Goal: Task Accomplishment & Management: Manage account settings

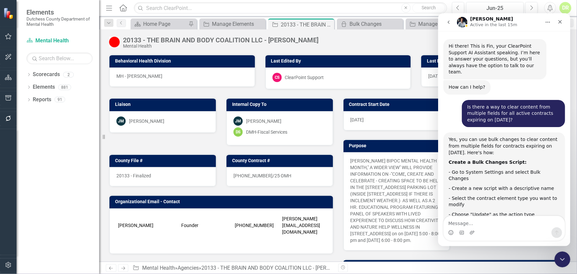
scroll to position [1, 0]
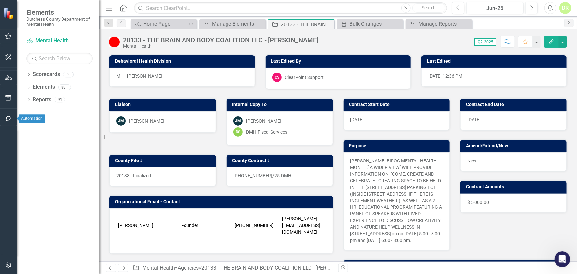
click at [9, 118] on icon "button" at bounding box center [8, 118] width 7 height 5
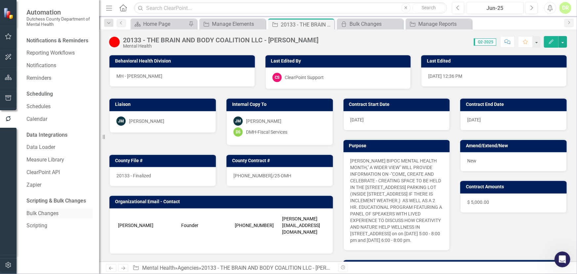
click at [49, 212] on link "Bulk Changes" at bounding box center [59, 214] width 66 height 8
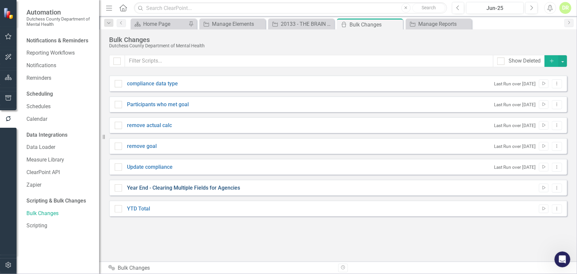
click at [139, 188] on link "Year End - Clearing Multiple Fields for Agencies" at bounding box center [183, 188] width 113 height 8
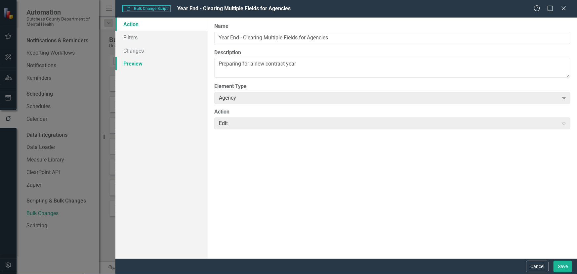
click at [134, 64] on link "Preview" at bounding box center [161, 63] width 92 height 13
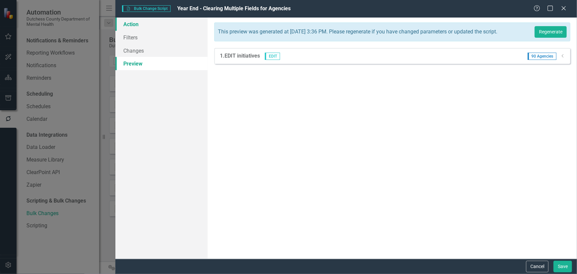
click at [139, 20] on link "Action" at bounding box center [161, 24] width 92 height 13
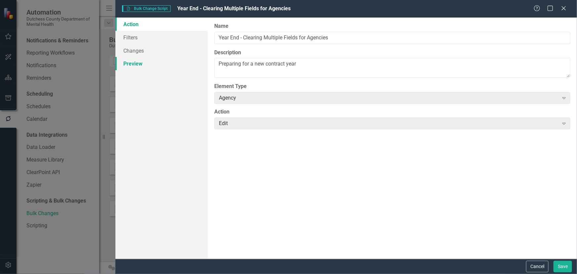
click at [141, 64] on link "Preview" at bounding box center [161, 63] width 92 height 13
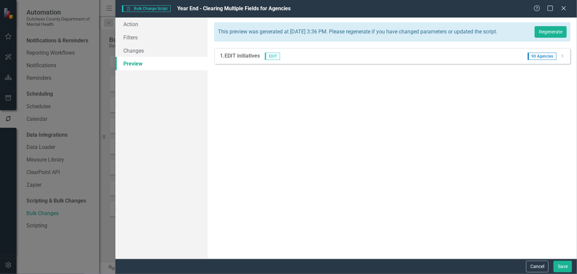
click at [543, 59] on span "90 Agencies" at bounding box center [541, 56] width 29 height 7
click at [560, 58] on icon "Dropdown" at bounding box center [562, 56] width 5 height 4
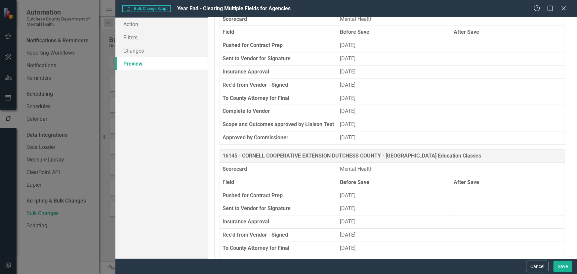
scroll to position [4695, 0]
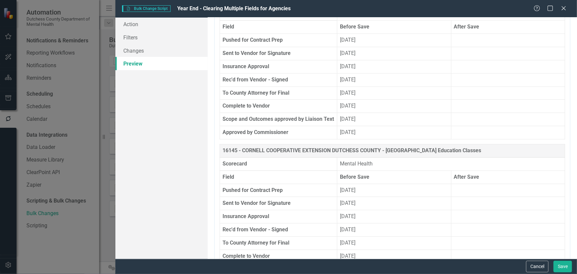
click at [230, 7] on th "16351 - [PERSON_NAME] RIVER HOUSING, INC. - Vocational, Respite& Supported Hous…" at bounding box center [392, 0] width 345 height 13
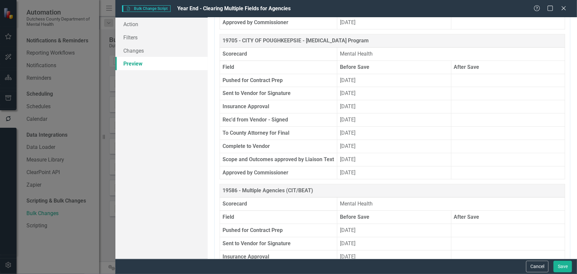
scroll to position [6467, 0]
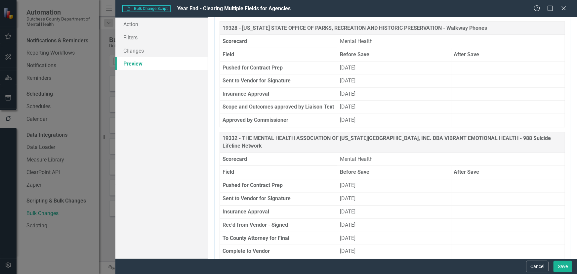
scroll to position [6918, 0]
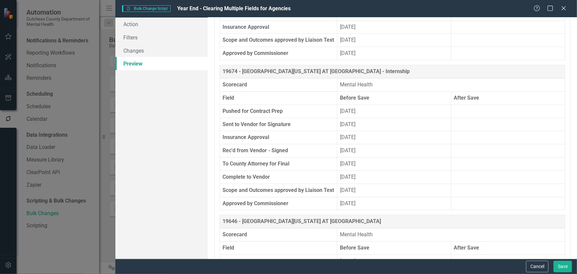
scroll to position [7549, 0]
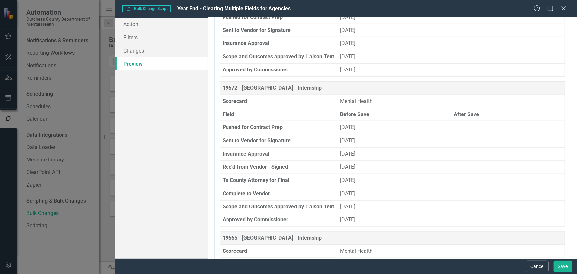
scroll to position [7939, 0]
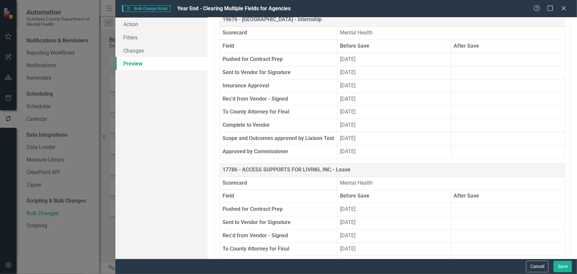
scroll to position [8300, 0]
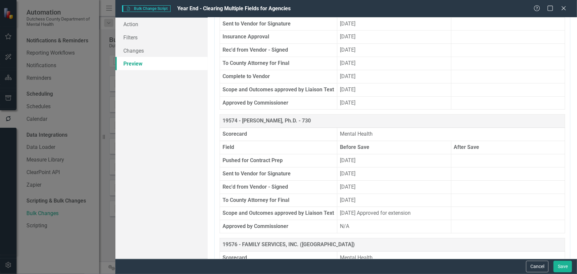
scroll to position [8630, 0]
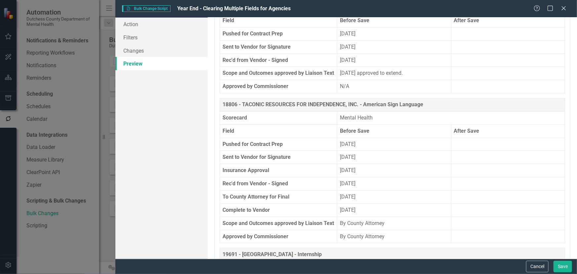
scroll to position [9051, 0]
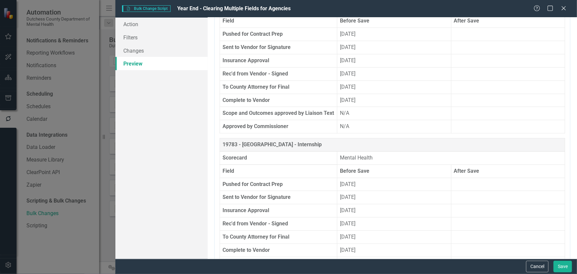
scroll to position [10013, 0]
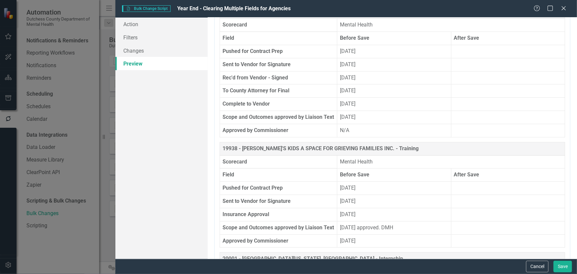
scroll to position [11094, 0]
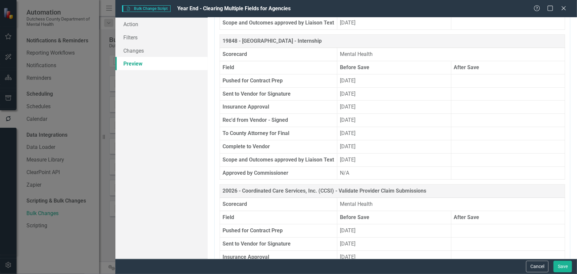
scroll to position [11515, 0]
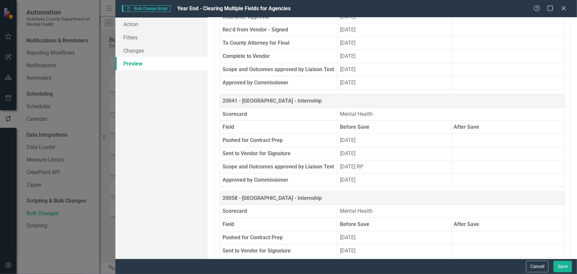
scroll to position [11755, 0]
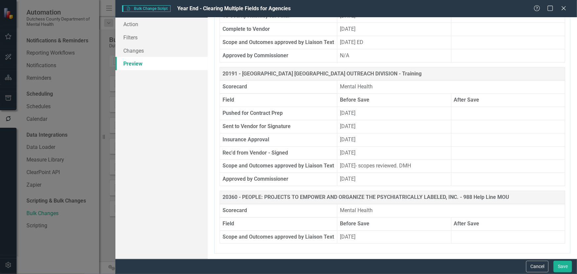
scroll to position [13046, 0]
click at [537, 264] on button "Cancel" at bounding box center [537, 266] width 22 height 12
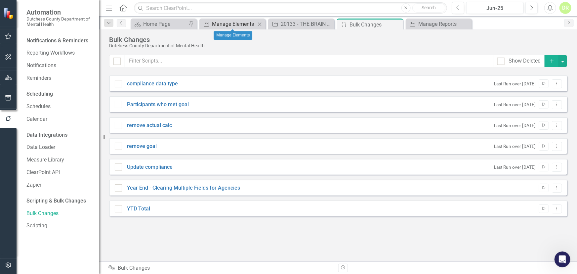
click at [251, 25] on div "Manage Elements" at bounding box center [234, 24] width 44 height 8
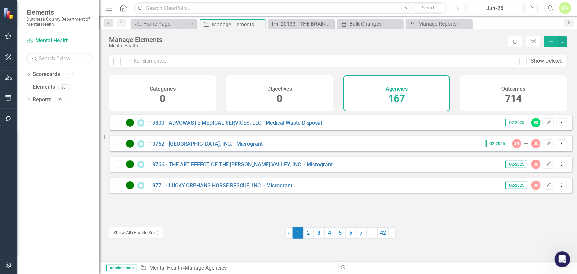
click at [169, 62] on input "text" at bounding box center [320, 61] width 390 height 12
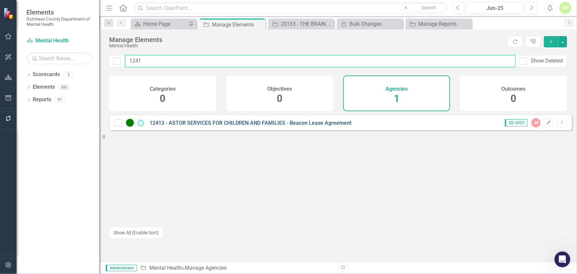
type input "1241"
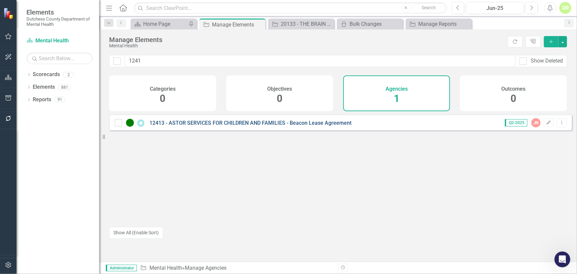
click at [196, 125] on link "12413 - ASTOR SERVICES FOR CHILDREN AND FAMILIES - Beacon Lease Agreement" at bounding box center [250, 123] width 202 height 6
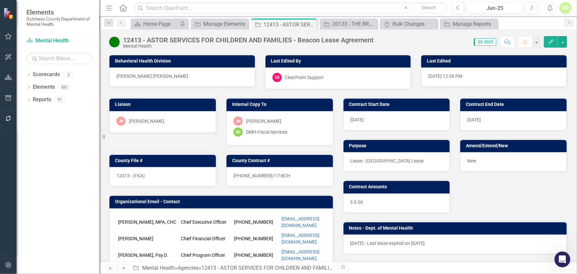
click at [116, 43] on img at bounding box center [114, 42] width 11 height 11
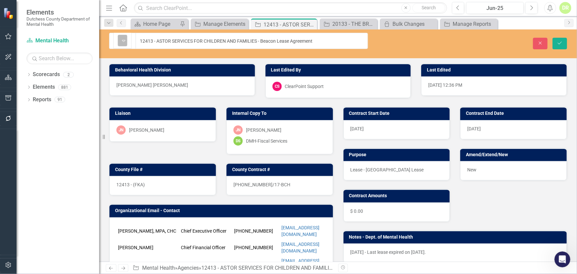
click at [124, 40] on icon at bounding box center [123, 41] width 3 height 2
click at [495, 120] on div "[DATE]" at bounding box center [513, 129] width 106 height 19
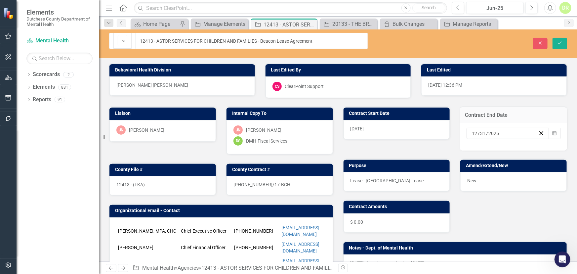
drag, startPoint x: 485, startPoint y: 124, endPoint x: 526, endPoint y: 119, distance: 40.6
click at [526, 128] on div "[DATE]" at bounding box center [507, 133] width 82 height 11
click at [491, 130] on input "2025" at bounding box center [492, 133] width 11 height 7
type input "2017"
drag, startPoint x: 559, startPoint y: 37, endPoint x: 555, endPoint y: 45, distance: 8.6
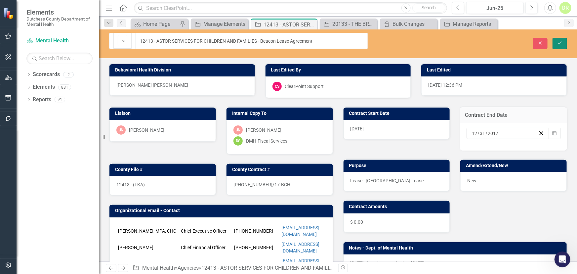
click at [559, 41] on icon "Save" at bounding box center [560, 43] width 6 height 5
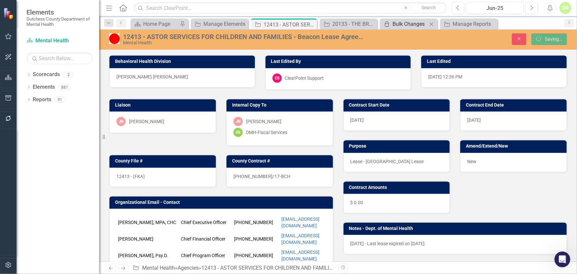
click at [408, 20] on div "Bulk Changes" at bounding box center [409, 24] width 35 height 8
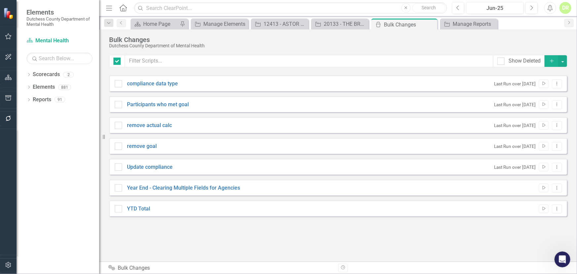
checkbox input "false"
click at [175, 184] on link "Year End - Clearing Multiple Fields for Agencies" at bounding box center [183, 188] width 113 height 8
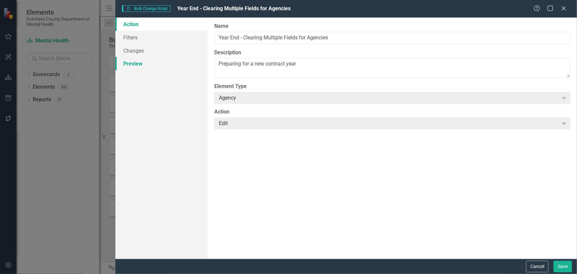
click at [136, 66] on link "Preview" at bounding box center [161, 63] width 92 height 13
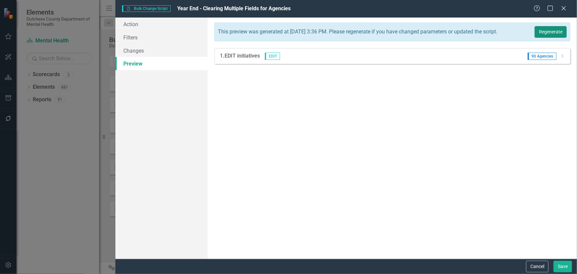
click at [548, 30] on button "Regenerate" at bounding box center [550, 32] width 32 height 12
click at [561, 58] on icon "Dropdown" at bounding box center [562, 56] width 5 height 4
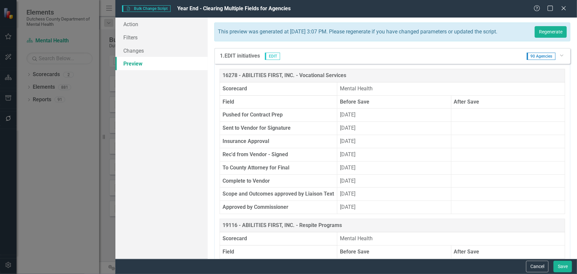
click at [414, 117] on td "[DATE]" at bounding box center [394, 114] width 114 height 13
click at [534, 266] on button "Cancel" at bounding box center [537, 266] width 22 height 12
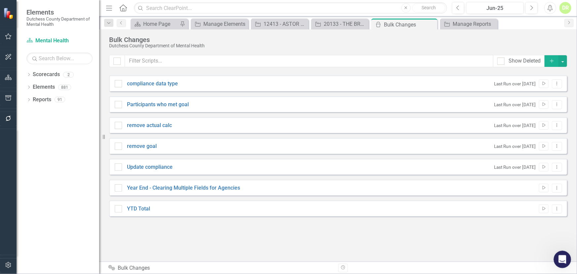
click at [554, 254] on div "Open Intercom Messenger" at bounding box center [561, 258] width 22 height 22
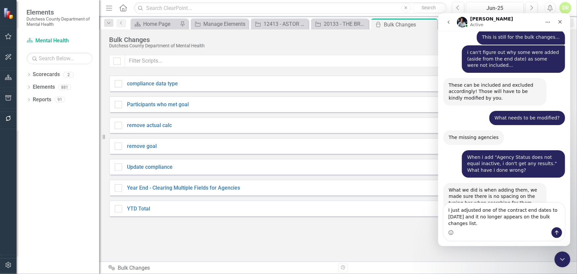
scroll to position [3923, 0]
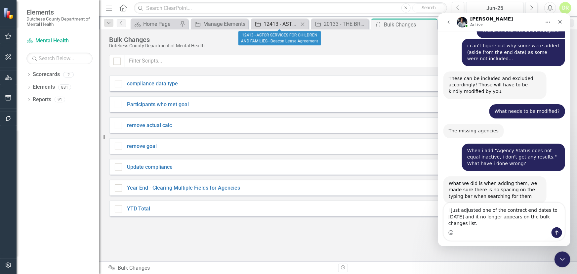
click at [286, 23] on div "12413 - ASTOR SERVICES FOR CHILDREN AND FAMILIES - Beacon Lease Agreement" at bounding box center [280, 24] width 35 height 8
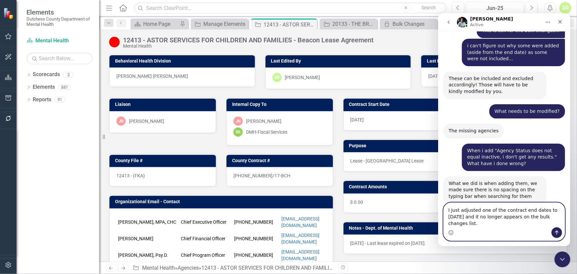
click at [485, 223] on textarea "I just adjusted one of the contract end dates to [DATE] and it no longer appear…" at bounding box center [503, 214] width 121 height 24
click at [508, 223] on textarea "I just adjusted one of the contract end dates to [DATE] and made it inactive. I…" at bounding box center [503, 214] width 121 height 24
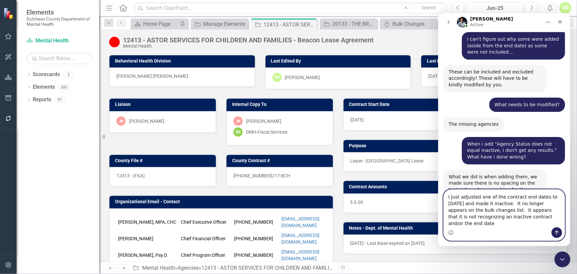
type textarea "I just adjusted one of the contract end dates to [DATE] and made it inactive. I…"
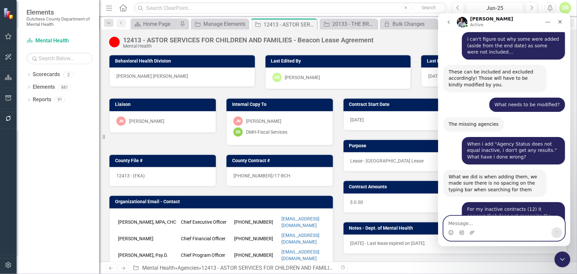
scroll to position [3956, 0]
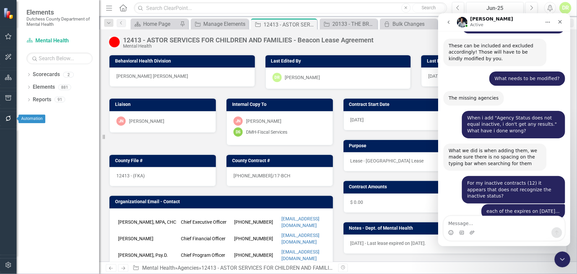
click at [10, 118] on icon "button" at bounding box center [8, 118] width 7 height 5
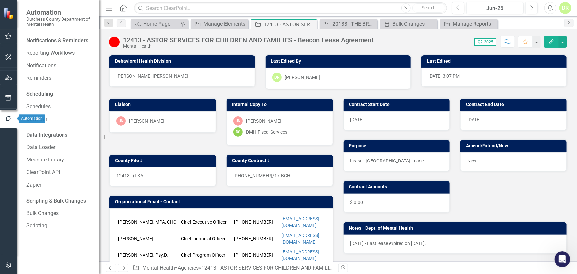
click at [7, 118] on icon "button" at bounding box center [8, 118] width 5 height 5
click at [411, 21] on div "Bulk Changes" at bounding box center [409, 24] width 35 height 8
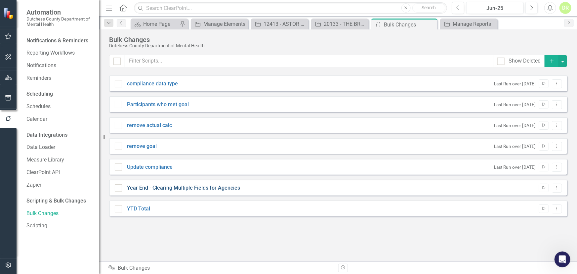
click at [169, 186] on link "Year End - Clearing Multiple Fields for Agencies" at bounding box center [183, 188] width 113 height 8
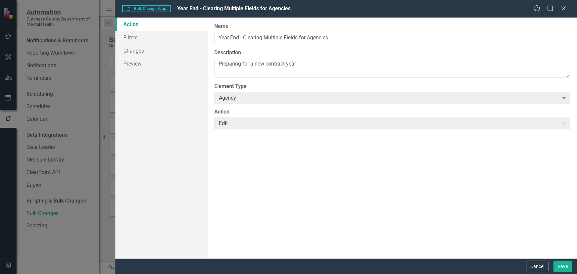
drag, startPoint x: 536, startPoint y: 262, endPoint x: 533, endPoint y: 253, distance: 9.5
click at [536, 259] on div "Cancel Save" at bounding box center [345, 265] width 461 height 15
drag, startPoint x: 536, startPoint y: 263, endPoint x: 534, endPoint y: 256, distance: 7.8
click at [536, 262] on button "Cancel" at bounding box center [537, 266] width 22 height 12
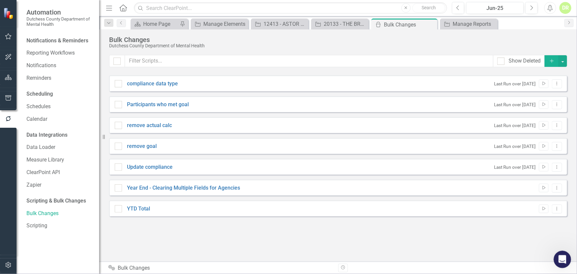
drag, startPoint x: 560, startPoint y: 254, endPoint x: 559, endPoint y: 250, distance: 4.1
click at [559, 250] on div "Open Intercom Messenger" at bounding box center [561, 258] width 22 height 22
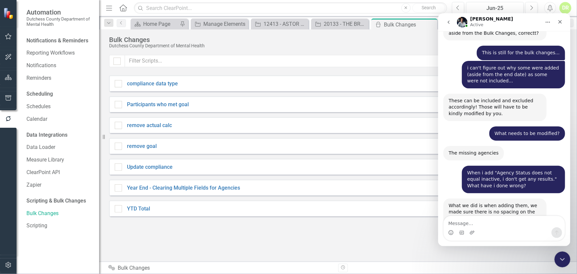
scroll to position [3956, 0]
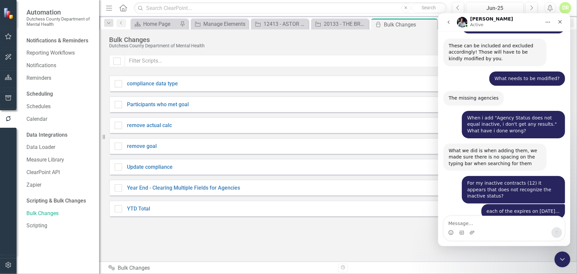
type textarea "[URL][DOMAIN_NAME]"
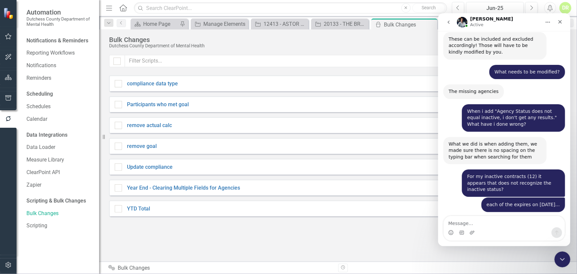
scroll to position [3977, 0]
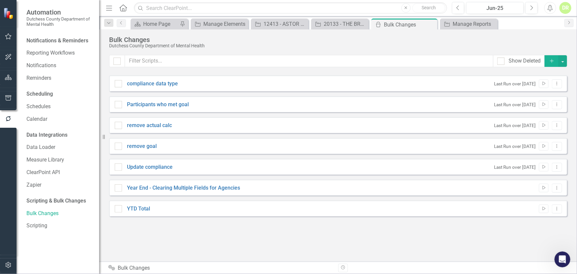
click at [193, 179] on div "Year End - Clearing Multiple Fields for Agencies Run Script Dropdown Menu" at bounding box center [338, 187] width 458 height 16
click at [195, 184] on div "Year End - Clearing Multiple Fields for Agencies Run Script Dropdown Menu" at bounding box center [338, 187] width 458 height 16
click at [195, 185] on link "Year End - Clearing Multiple Fields for Agencies" at bounding box center [183, 188] width 113 height 8
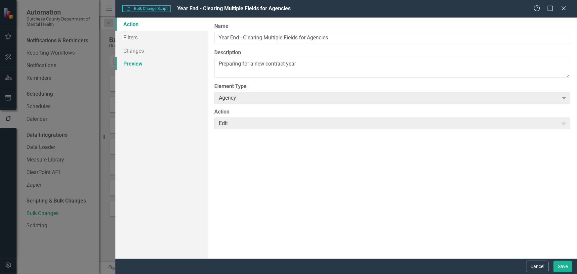
click at [132, 60] on link "Preview" at bounding box center [161, 63] width 92 height 13
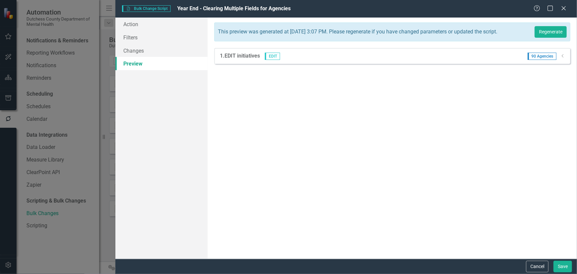
click at [548, 59] on span "90 Agencies" at bounding box center [541, 56] width 29 height 7
click at [562, 58] on icon "Dropdown" at bounding box center [562, 56] width 5 height 4
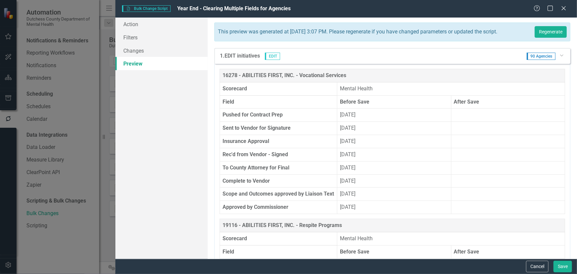
click at [425, 94] on td "Mental Health" at bounding box center [451, 88] width 228 height 13
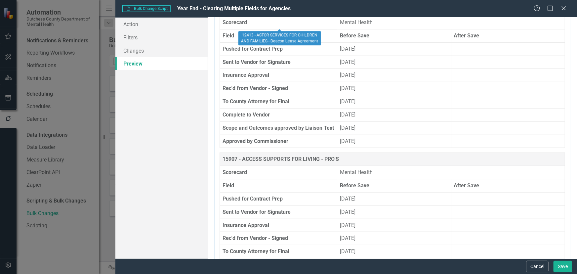
click at [300, 69] on th "Sent to Vendor for Signature" at bounding box center [278, 62] width 117 height 13
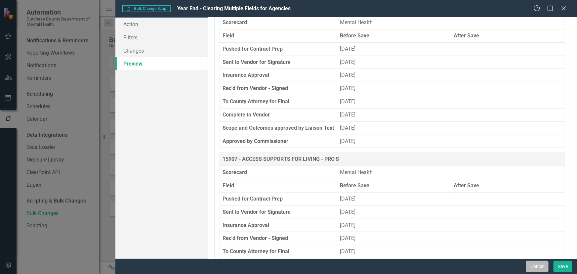
click at [534, 265] on button "Cancel" at bounding box center [537, 266] width 22 height 12
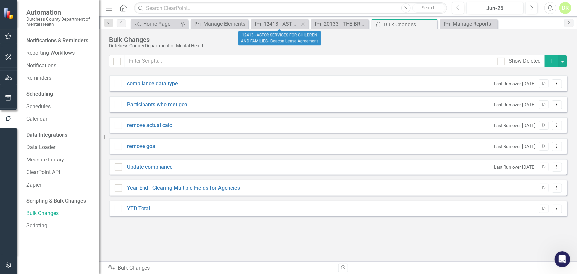
click at [302, 21] on icon "Close" at bounding box center [302, 23] width 7 height 5
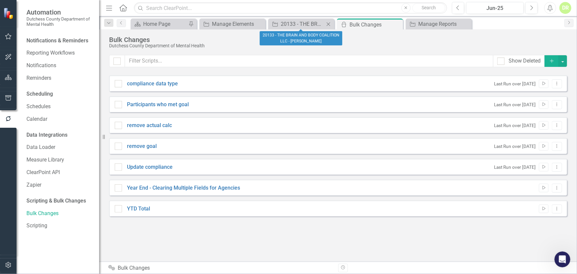
click at [328, 21] on icon "Close" at bounding box center [328, 23] width 7 height 5
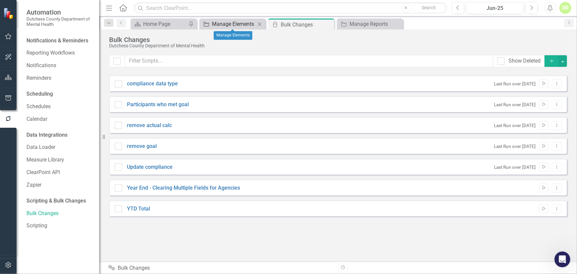
click at [248, 24] on div "Manage Elements" at bounding box center [234, 24] width 44 height 8
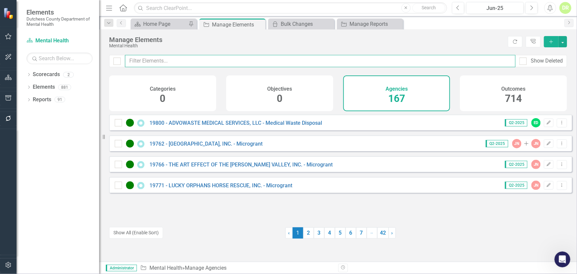
click at [187, 58] on input "text" at bounding box center [320, 61] width 390 height 12
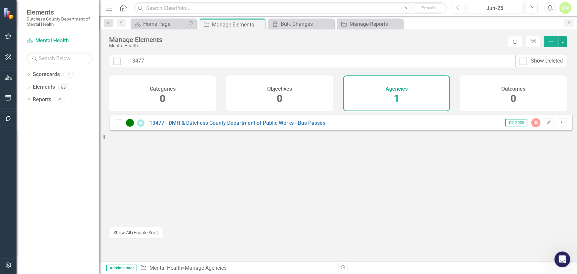
type input "13477"
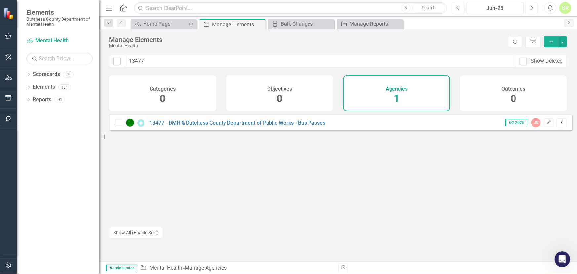
click at [231, 127] on div "13477 - DMH & Dutchess County Department of Public Works - Bus Passes" at bounding box center [221, 123] width 212 height 8
click at [229, 126] on link "13477 - DMH & Dutchess County Department of Public Works - Bus Passes" at bounding box center [237, 123] width 176 height 6
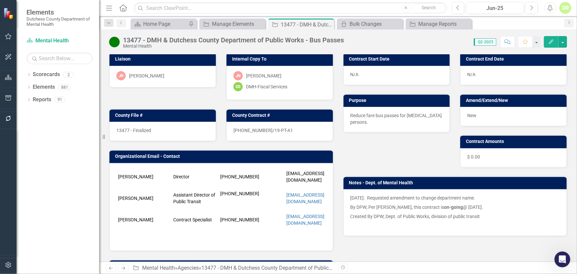
scroll to position [30, 0]
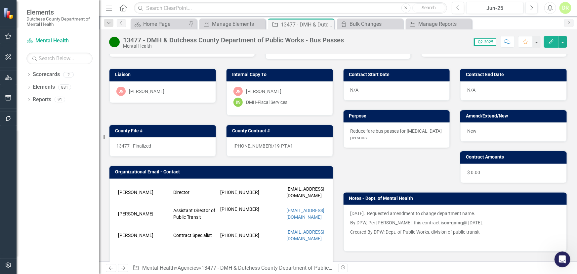
click at [484, 88] on div "N/A" at bounding box center [513, 90] width 106 height 19
click at [484, 87] on div "N/A" at bounding box center [513, 90] width 106 height 19
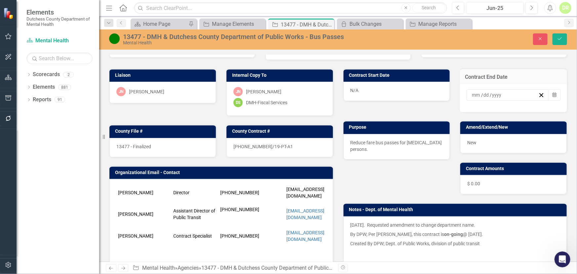
click at [471, 94] on input at bounding box center [476, 95] width 10 height 7
click at [471, 94] on input "number" at bounding box center [475, 95] width 9 height 7
type input "01"
type input "2525"
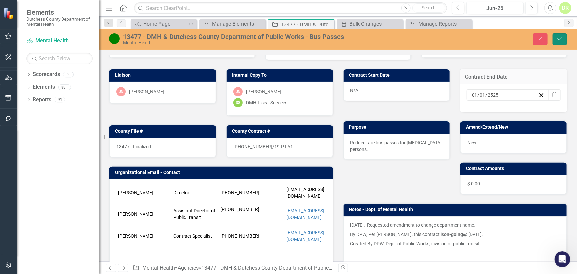
click at [557, 39] on icon "Save" at bounding box center [560, 38] width 6 height 5
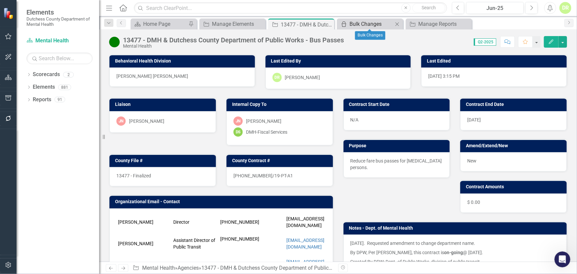
click at [355, 21] on div "Bulk Changes" at bounding box center [371, 24] width 44 height 8
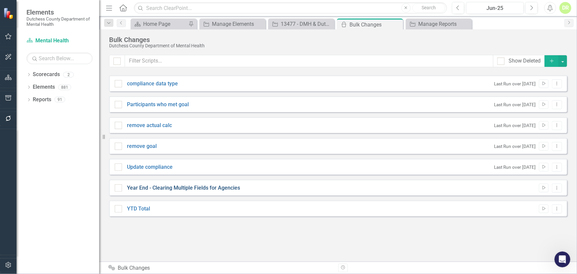
click at [203, 185] on link "Year End - Clearing Multiple Fields for Agencies" at bounding box center [183, 188] width 113 height 8
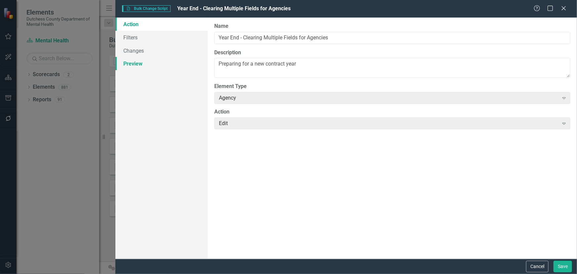
click at [137, 63] on link "Preview" at bounding box center [161, 63] width 92 height 13
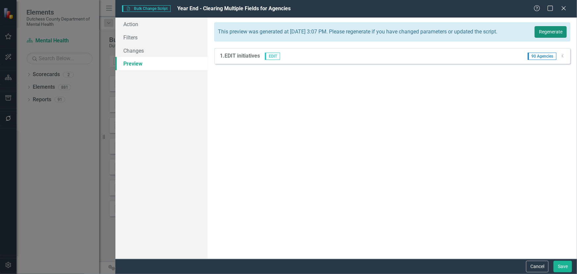
click at [549, 30] on button "Regenerate" at bounding box center [550, 32] width 32 height 12
click at [540, 60] on span "90 Agencies" at bounding box center [541, 56] width 29 height 7
click at [564, 58] on icon "Dropdown" at bounding box center [562, 56] width 5 height 4
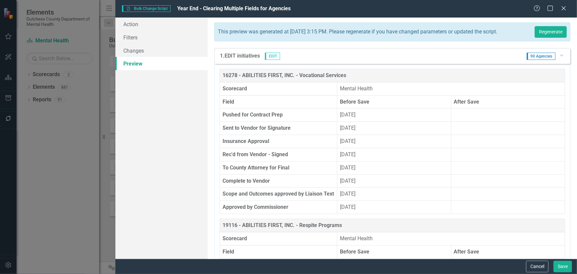
click at [447, 82] on th "16278 - ABILITIES FIRST, INC. - Vocational Services" at bounding box center [392, 75] width 345 height 13
click at [427, 41] on div "This preview was generated at [DATE] 3:15 PM. Please regenerate if you have cha…" at bounding box center [392, 31] width 356 height 19
click at [419, 56] on div "1. EDIT initiatives EDIT 90 Agencies Dropdown" at bounding box center [392, 56] width 356 height 16
click at [418, 94] on td "Mental Health" at bounding box center [451, 88] width 228 height 13
click at [560, 7] on icon "Close" at bounding box center [563, 8] width 8 height 6
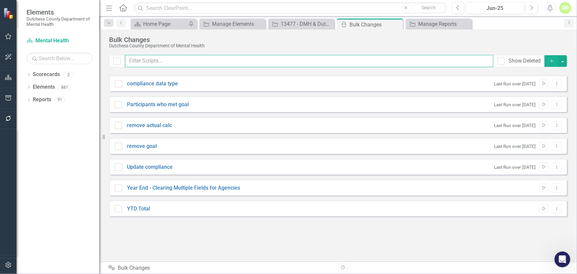
click at [184, 61] on input "text" at bounding box center [309, 61] width 368 height 12
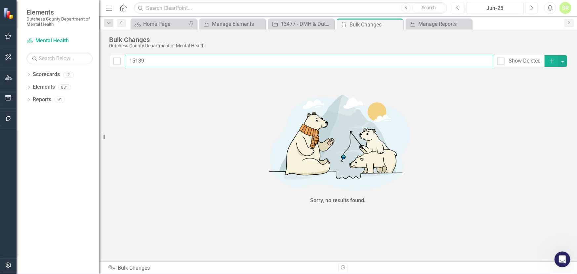
type input "15139"
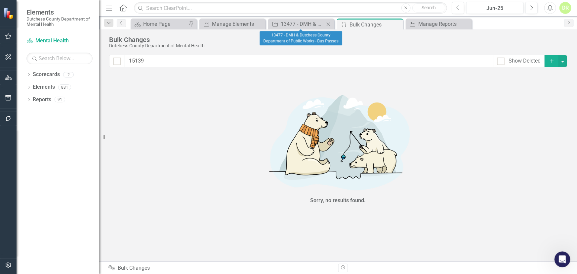
click at [327, 23] on icon "Close" at bounding box center [328, 23] width 7 height 5
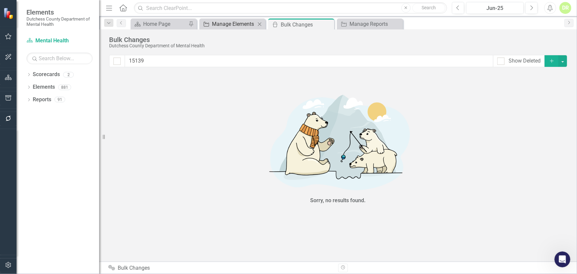
click at [243, 23] on div "Manage Elements" at bounding box center [234, 24] width 44 height 8
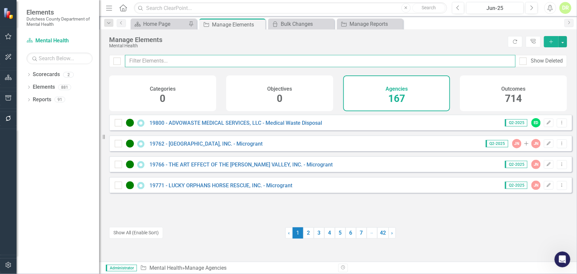
click at [218, 58] on input "text" at bounding box center [320, 61] width 390 height 12
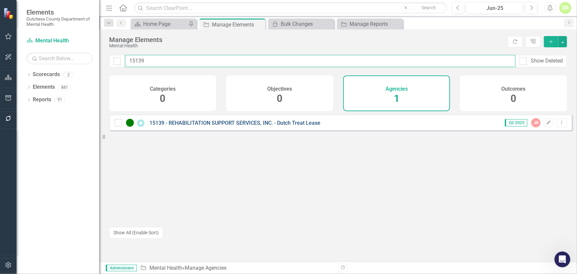
type input "15139"
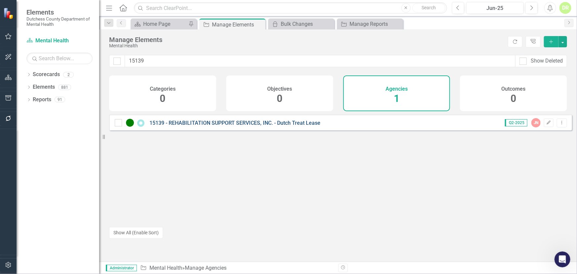
click at [248, 124] on link "15139 - REHABILITATION SUPPORT SERVICES, INC. - Dutch Treat Lease" at bounding box center [234, 123] width 171 height 6
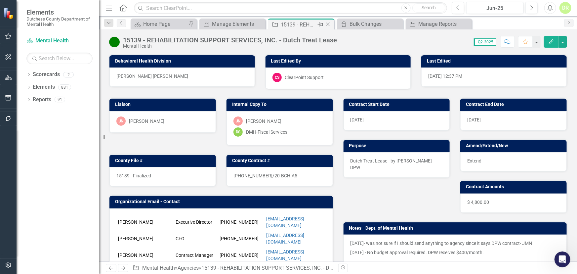
click at [328, 23] on icon "Close" at bounding box center [328, 24] width 7 height 5
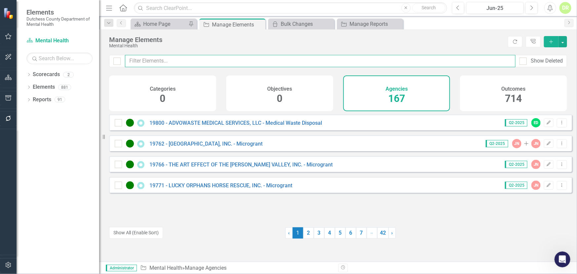
click at [198, 66] on input "text" at bounding box center [320, 61] width 390 height 12
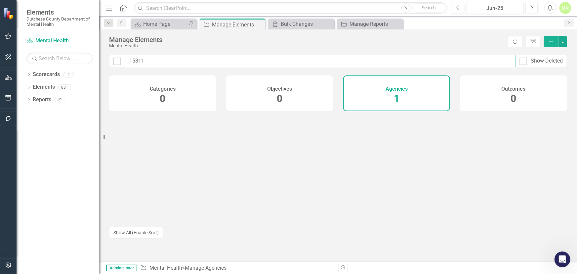
type input "15811"
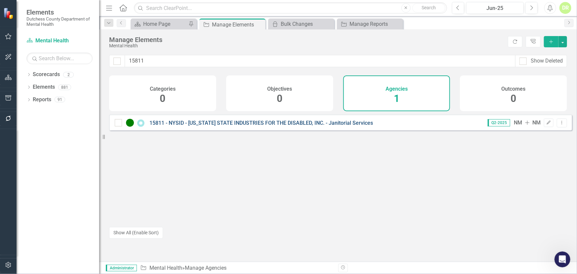
click at [198, 126] on link "15811 - NYSID - [US_STATE] STATE INDUSTRIES FOR THE DISABLED, INC. - Janitorial…" at bounding box center [260, 123] width 223 height 6
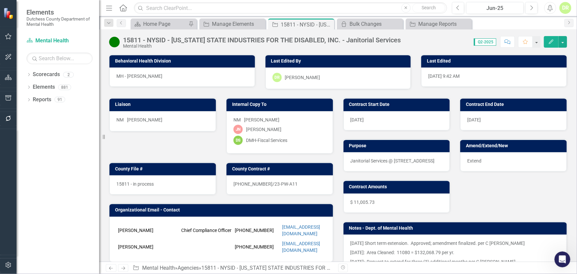
click at [469, 118] on span "[DATE]" at bounding box center [474, 119] width 14 height 5
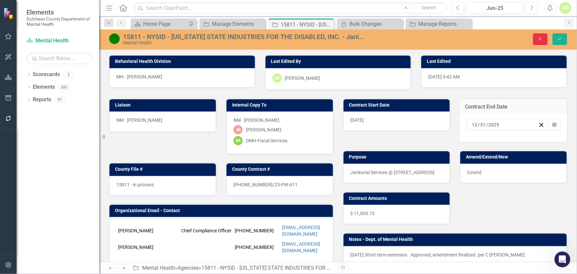
click at [539, 37] on icon "Close" at bounding box center [540, 38] width 6 height 5
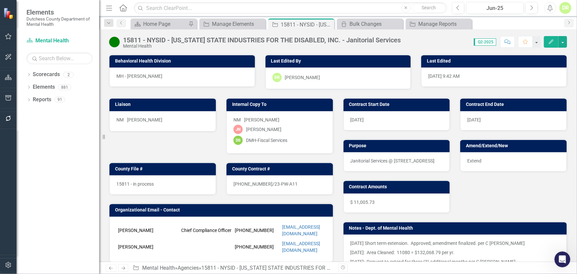
click at [123, 185] on span "15811 - in process" at bounding box center [134, 183] width 37 height 5
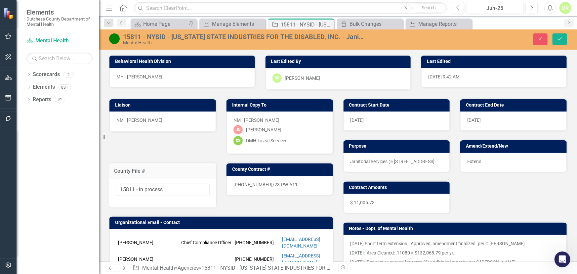
click at [165, 148] on div "Liaison NM [PERSON_NAME] Internal Copy To NM [PERSON_NAME] [PERSON_NAME]-[PERSO…" at bounding box center [221, 208] width 234 height 237
click at [539, 37] on icon "Close" at bounding box center [540, 38] width 6 height 5
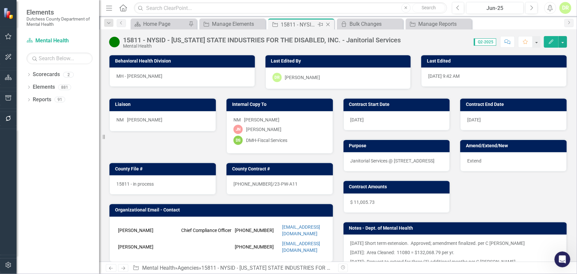
click at [327, 23] on icon "Close" at bounding box center [328, 24] width 7 height 5
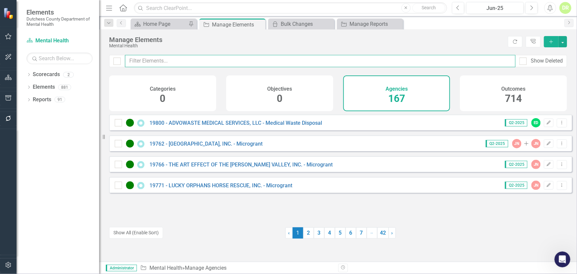
click at [153, 61] on input "text" at bounding box center [320, 61] width 390 height 12
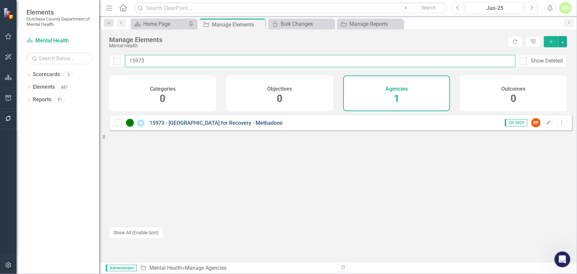
type input "15973"
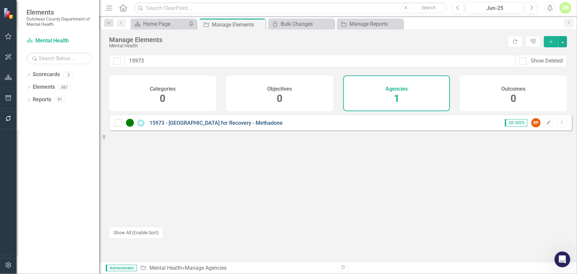
click at [202, 126] on link "15973 - [GEOGRAPHIC_DATA] for Recovery - Methadone" at bounding box center [215, 123] width 133 height 6
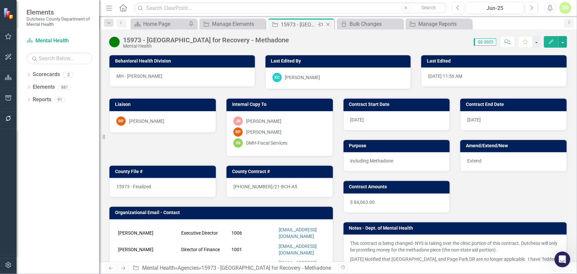
click at [327, 24] on icon "Close" at bounding box center [328, 24] width 7 height 5
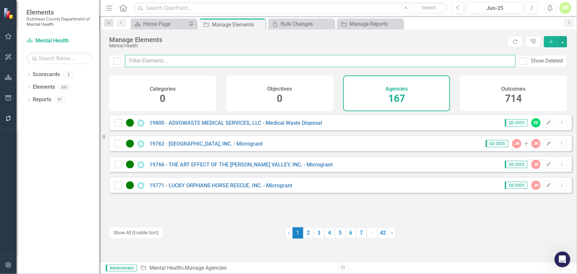
click at [196, 64] on input "text" at bounding box center [320, 61] width 390 height 12
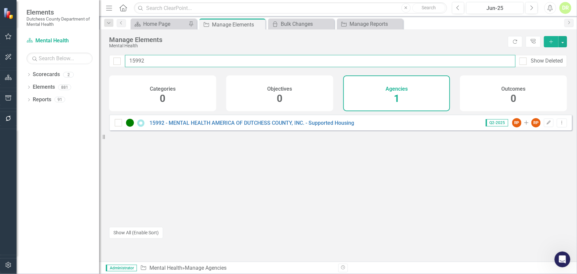
type input "15992"
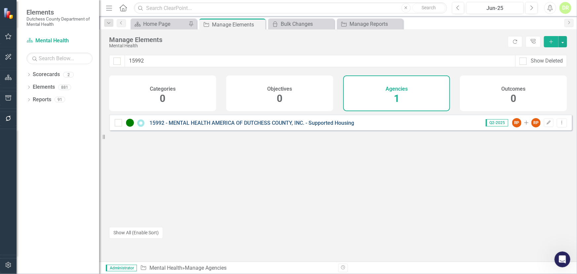
click at [208, 126] on link "15992 - MENTAL HEALTH AMERICA OF DUTCHESS COUNTY, INC. - Supported Housing" at bounding box center [251, 123] width 205 height 6
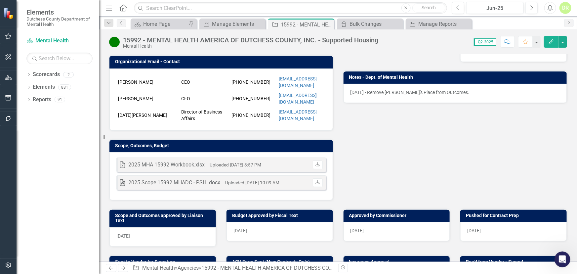
scroll to position [150, 0]
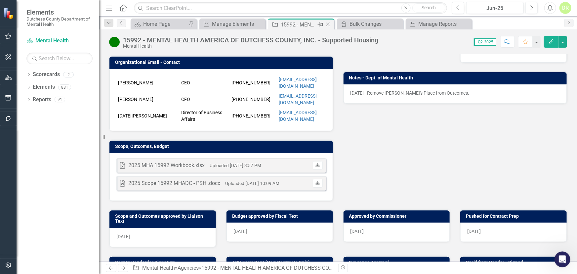
click at [329, 23] on icon "Close" at bounding box center [328, 24] width 7 height 5
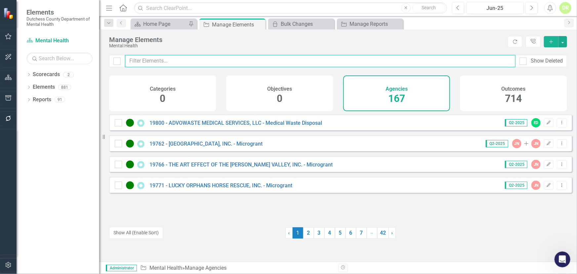
click at [191, 59] on input "text" at bounding box center [320, 61] width 390 height 12
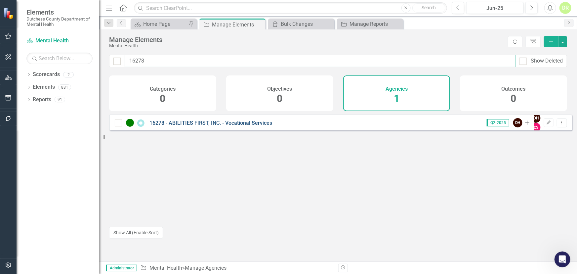
type input "16278"
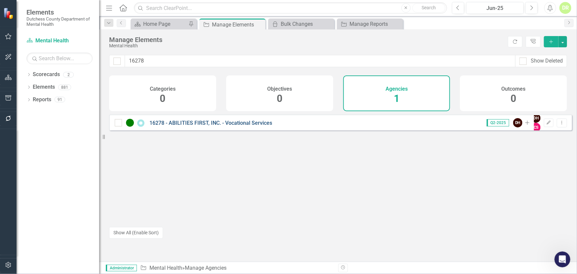
click at [219, 126] on link "16278 - ABILITIES FIRST, INC. - Vocational Services" at bounding box center [210, 123] width 123 height 6
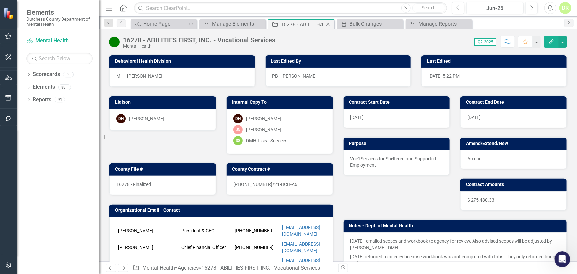
click at [329, 24] on icon "Close" at bounding box center [328, 24] width 7 height 5
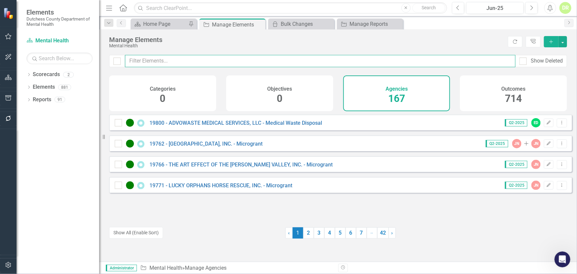
click at [228, 60] on input "text" at bounding box center [320, 61] width 390 height 12
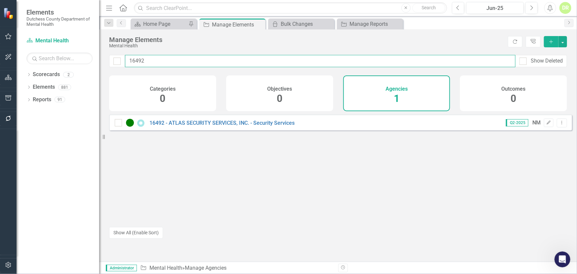
type input "16492"
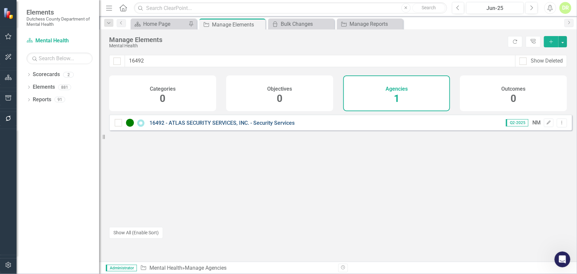
click at [200, 126] on link "16492 - ATLAS SECURITY SERVICES, INC. - Security Services" at bounding box center [221, 123] width 145 height 6
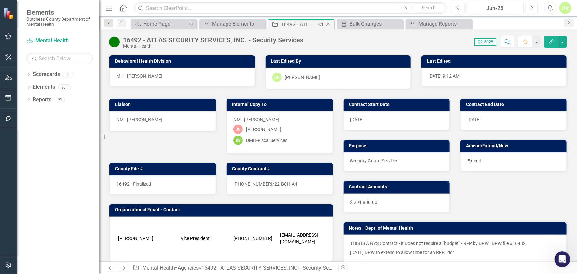
click at [329, 23] on icon "Close" at bounding box center [328, 24] width 7 height 5
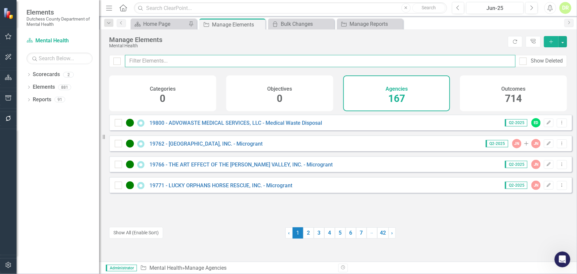
click at [175, 63] on input "text" at bounding box center [320, 61] width 390 height 12
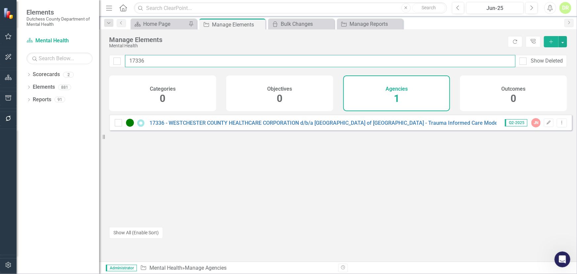
drag, startPoint x: 157, startPoint y: 61, endPoint x: 48, endPoint y: 63, distance: 109.1
click at [76, 62] on div "Elements Dutchess County Department of Mental Health Scorecard Mental Health Se…" at bounding box center [288, 137] width 577 height 274
type input "17815"
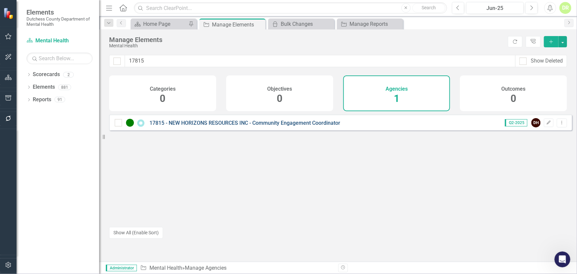
click at [183, 126] on link "17815 - NEW HORIZONS RESOURCES INC - Community Engagement Coordinator" at bounding box center [244, 123] width 191 height 6
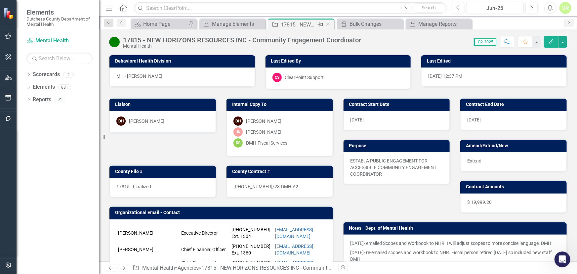
click at [328, 23] on icon "Close" at bounding box center [328, 24] width 7 height 5
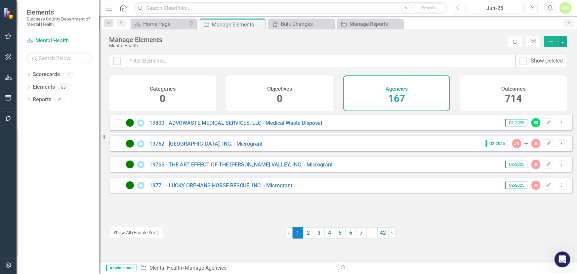
click at [169, 58] on input "text" at bounding box center [320, 61] width 390 height 12
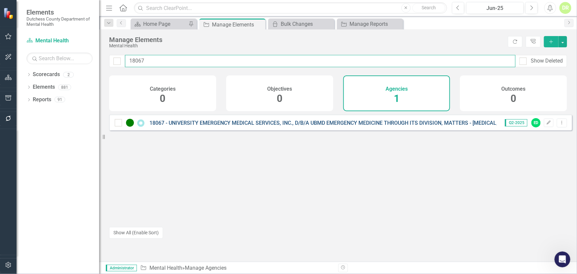
type input "18067"
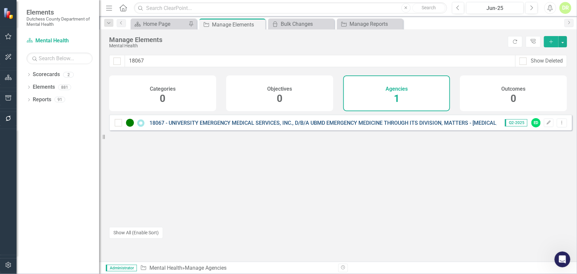
click at [269, 126] on link "18067 - UNIVERSITY EMERGENCY MEDICAL SERVICES, INC., D/B/A UBMD EMERGENCY MEDIC…" at bounding box center [352, 123] width 406 height 6
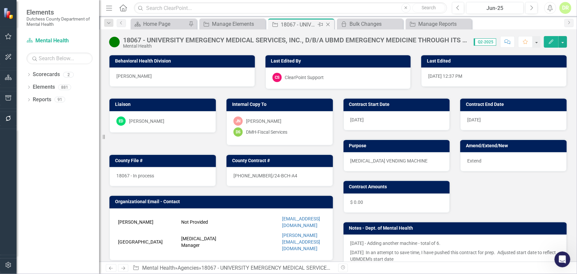
click at [327, 24] on icon "Close" at bounding box center [328, 24] width 7 height 5
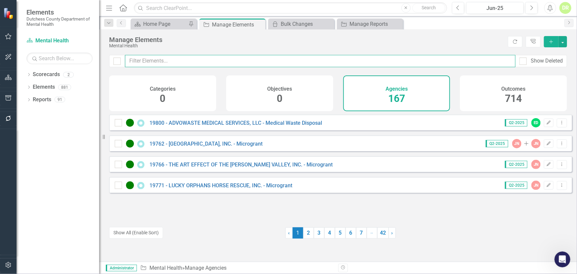
click at [149, 56] on input "text" at bounding box center [320, 61] width 390 height 12
drag, startPoint x: 165, startPoint y: 62, endPoint x: 161, endPoint y: 62, distance: 4.3
click at [165, 62] on input "text" at bounding box center [320, 61] width 390 height 12
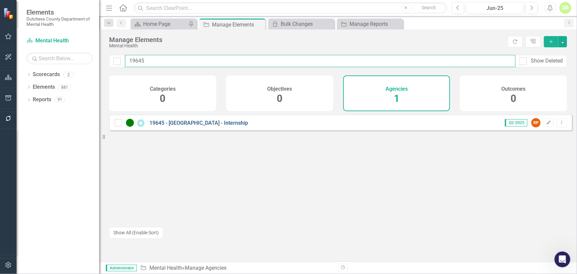
type input "19645"
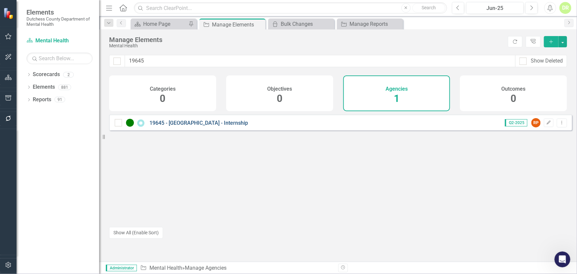
click at [174, 126] on link "19645 - [GEOGRAPHIC_DATA] - Internship" at bounding box center [198, 123] width 98 height 6
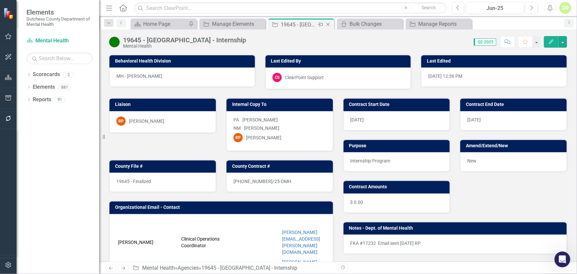
click at [326, 24] on icon "Close" at bounding box center [328, 24] width 7 height 5
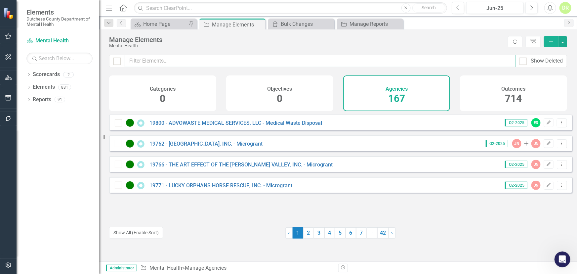
click at [139, 62] on input "text" at bounding box center [320, 61] width 390 height 12
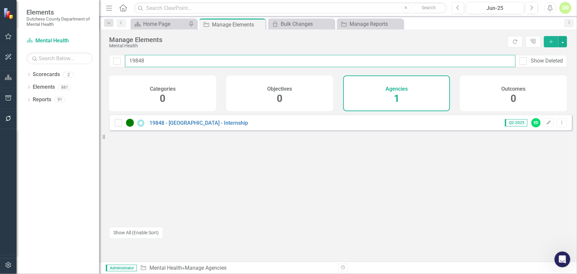
type input "19848"
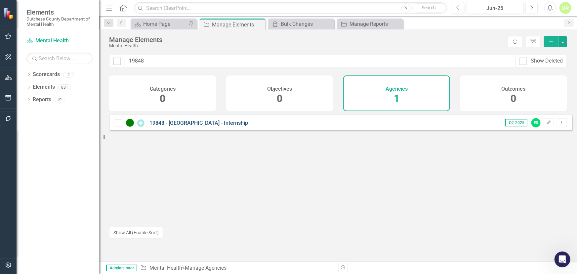
click at [188, 126] on link "19848 - [GEOGRAPHIC_DATA] - Internship" at bounding box center [198, 123] width 98 height 6
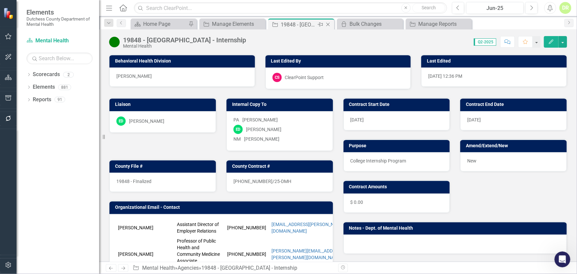
click at [327, 23] on icon "Close" at bounding box center [328, 24] width 7 height 5
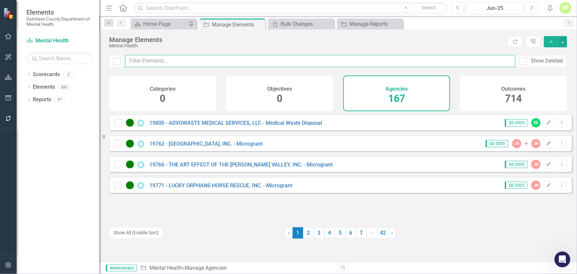
click at [140, 58] on input "text" at bounding box center [320, 61] width 390 height 12
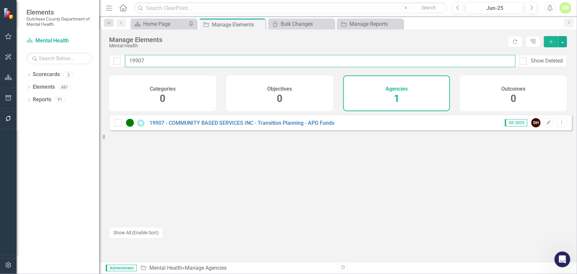
type input "19907"
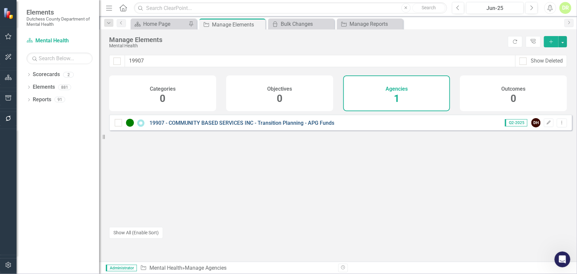
click at [178, 126] on link "19907 - COMMUNITY BASED SERVICES INC - Transition Planning - APG Funds" at bounding box center [241, 123] width 185 height 6
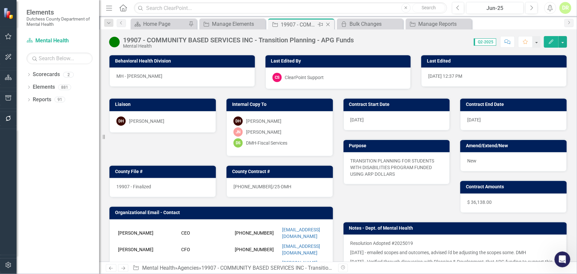
click at [329, 24] on icon "Close" at bounding box center [328, 24] width 7 height 5
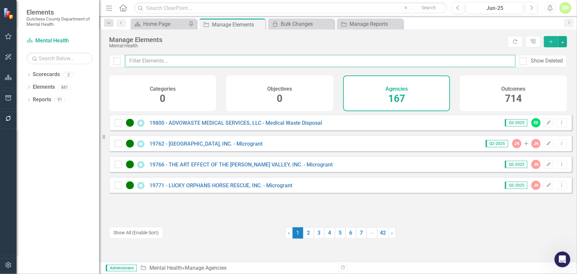
click at [142, 61] on input "text" at bounding box center [320, 61] width 390 height 12
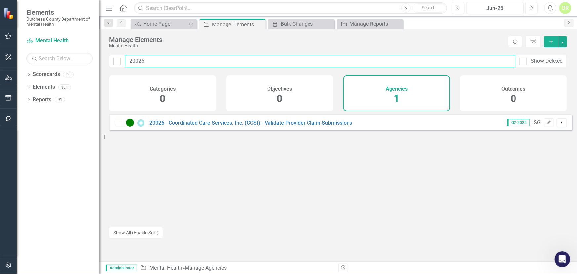
type input "20026"
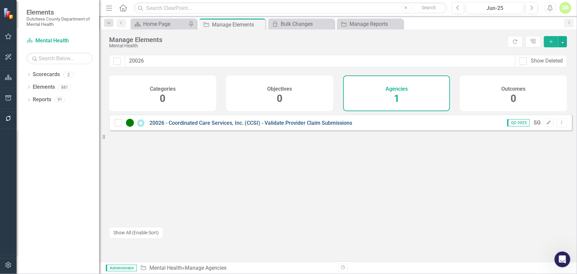
click at [223, 126] on link "20026 - Coordinated Care Services, Inc. (CCSI) - Validate Provider Claim Submis…" at bounding box center [250, 123] width 203 height 6
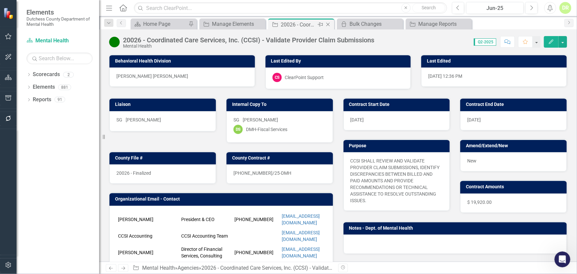
click at [328, 22] on icon "Close" at bounding box center [328, 24] width 7 height 5
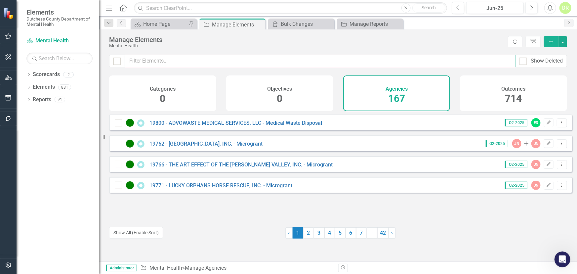
click at [157, 60] on input "text" at bounding box center [320, 61] width 390 height 12
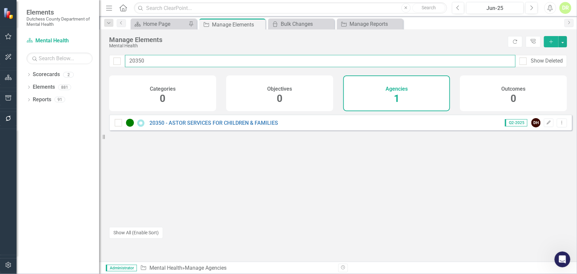
type input "20350"
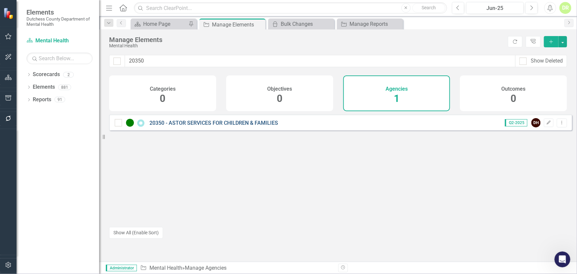
click at [178, 126] on link "20350 - ASTOR SERVICES FOR CHILDREN & FAMILIES" at bounding box center [213, 123] width 129 height 6
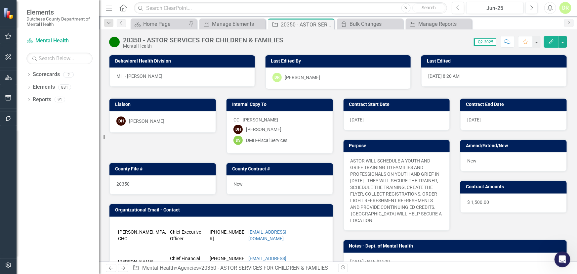
click at [148, 187] on div "20350" at bounding box center [162, 184] width 106 height 19
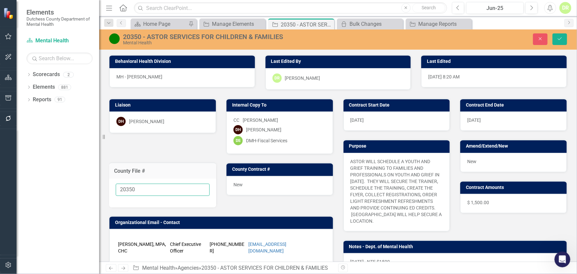
click at [147, 190] on input "20350" at bounding box center [163, 189] width 94 height 12
type input "20350 - In process"
click at [563, 36] on button "Save" at bounding box center [559, 39] width 15 height 12
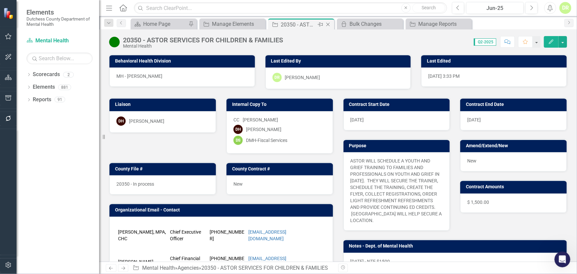
click at [331, 23] on div "Close" at bounding box center [328, 24] width 8 height 8
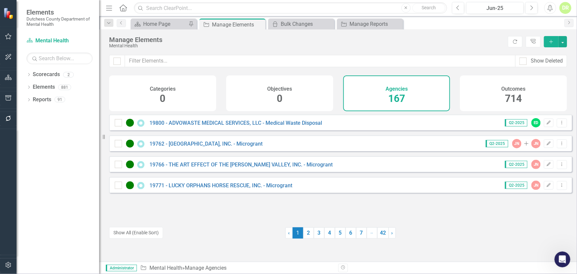
click at [337, 193] on div "19771 - LUCKY ORPHANS HORSE RESCUE, INC. - Microgrant Q2-2025 JN Edit Dropdown …" at bounding box center [340, 185] width 463 height 16
click at [301, 22] on div "Bulk Changes" at bounding box center [303, 24] width 44 height 8
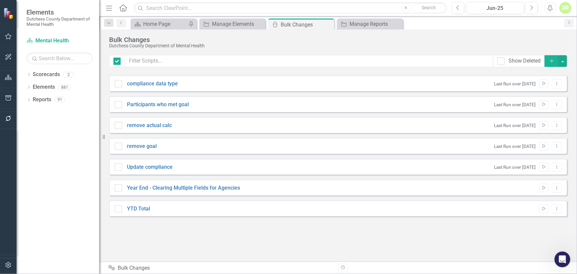
checkbox input "false"
click at [193, 188] on link "Year End - Clearing Multiple Fields for Agencies" at bounding box center [183, 188] width 113 height 8
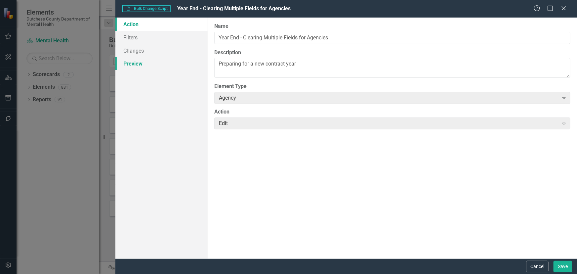
click at [136, 63] on link "Preview" at bounding box center [161, 63] width 92 height 13
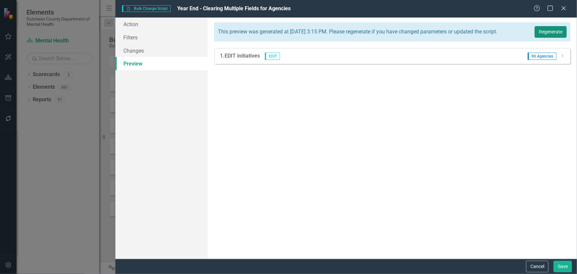
click at [545, 33] on button "Regenerate" at bounding box center [550, 32] width 32 height 12
click at [536, 58] on span "90 Agencies" at bounding box center [541, 56] width 29 height 7
drag, startPoint x: 563, startPoint y: 58, endPoint x: 496, endPoint y: 78, distance: 69.3
click at [563, 58] on icon "Dropdown" at bounding box center [562, 56] width 5 height 4
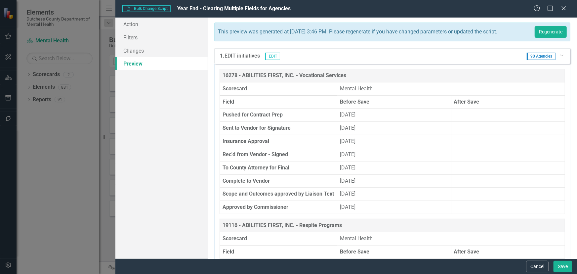
click at [265, 122] on th "Pushed for Contract Prep" at bounding box center [278, 114] width 117 height 13
click at [565, 7] on icon "Close" at bounding box center [563, 8] width 8 height 6
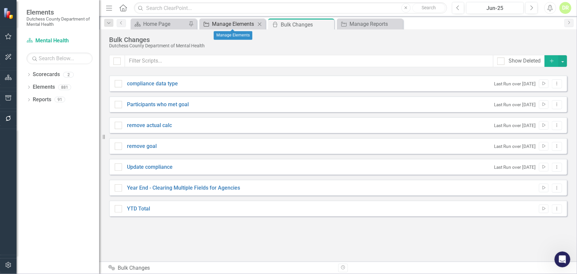
click at [232, 23] on div "Manage Elements" at bounding box center [234, 24] width 44 height 8
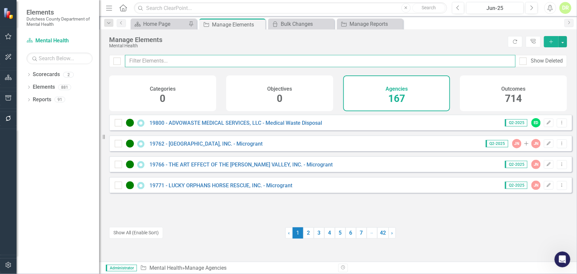
click at [146, 62] on input "text" at bounding box center [320, 61] width 390 height 12
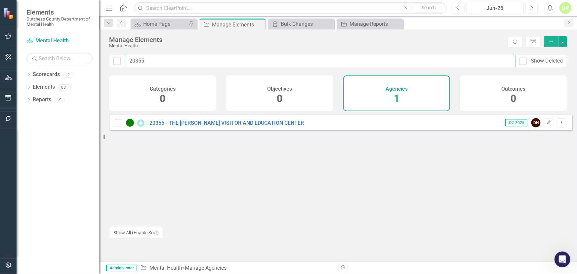
type input "20355"
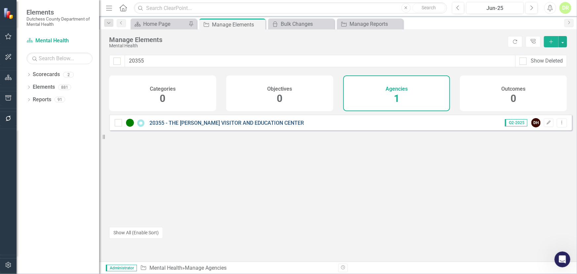
click at [193, 126] on link "20355 - THE [PERSON_NAME] VISITOR AND EDUCATION CENTER" at bounding box center [226, 123] width 154 height 6
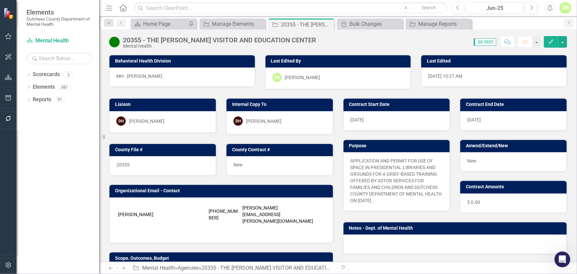
click at [154, 164] on div "20355" at bounding box center [162, 165] width 106 height 19
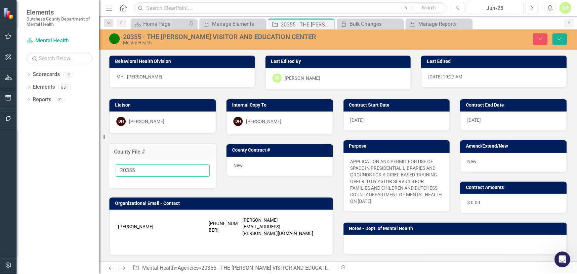
click at [142, 171] on input "20355" at bounding box center [163, 170] width 94 height 12
drag, startPoint x: 153, startPoint y: 170, endPoint x: 85, endPoint y: 163, distance: 68.7
click at [82, 165] on div "Elements Dutchess County Department of Mental Health Scorecard Mental Health Se…" at bounding box center [288, 137] width 577 height 274
type input "20355 - In Process"
drag, startPoint x: 562, startPoint y: 40, endPoint x: 36, endPoint y: 151, distance: 537.4
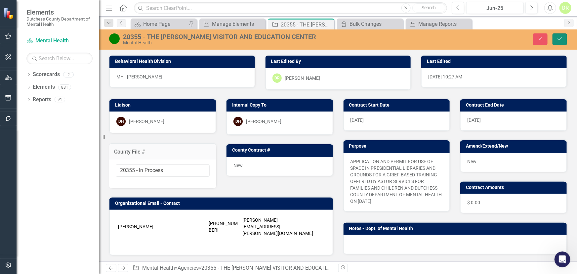
click at [559, 39] on icon "Save" at bounding box center [560, 38] width 6 height 5
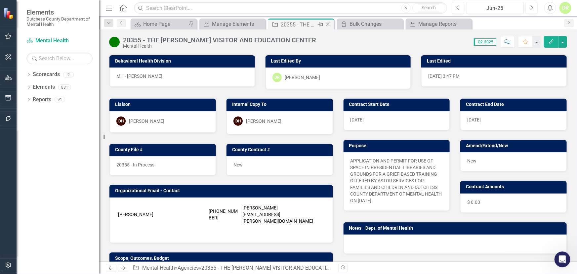
click at [327, 24] on icon "Close" at bounding box center [328, 24] width 7 height 5
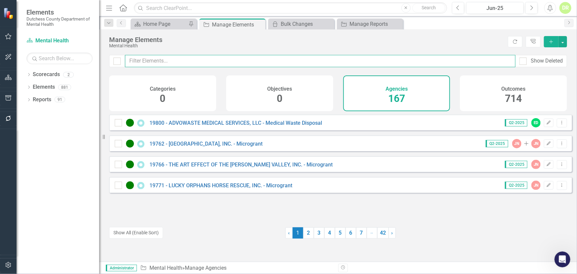
click at [145, 59] on input "text" at bounding box center [320, 61] width 390 height 12
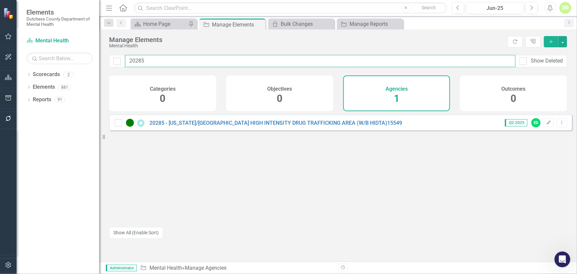
type input "20285"
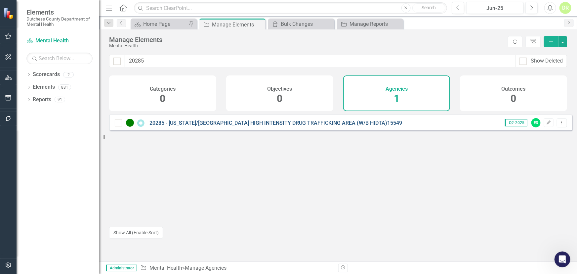
click at [185, 125] on link "20285 - [US_STATE]/[GEOGRAPHIC_DATA] HIGH INTENSITY DRUG TRAFFICKING AREA (W/B …" at bounding box center [275, 123] width 253 height 6
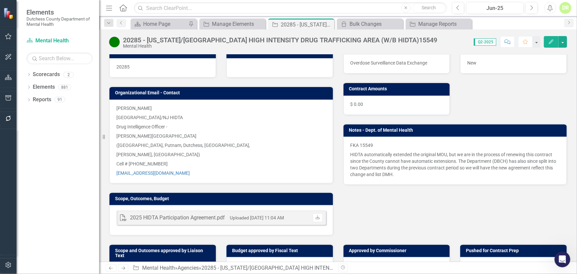
scroll to position [30, 0]
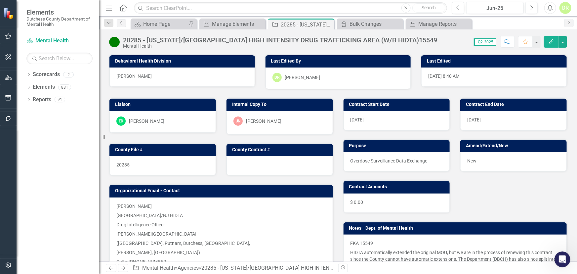
scroll to position [30, 0]
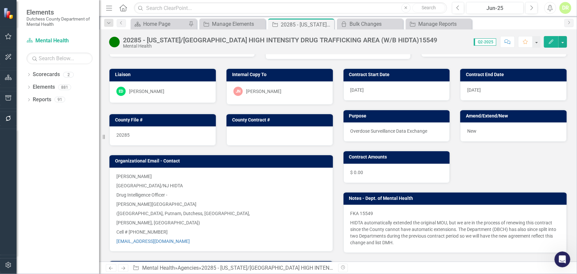
click at [149, 131] on div "20285" at bounding box center [162, 135] width 106 height 19
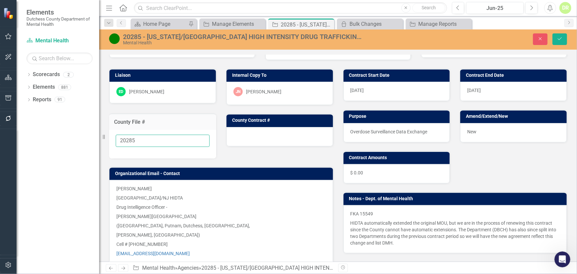
click at [139, 140] on input "20285" at bounding box center [163, 141] width 94 height 12
type input "20285 - In Process"
click at [552, 33] on button "Save" at bounding box center [559, 39] width 15 height 12
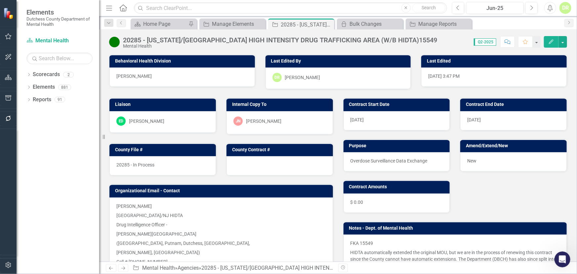
click at [565, 8] on div "DR" at bounding box center [565, 8] width 12 height 12
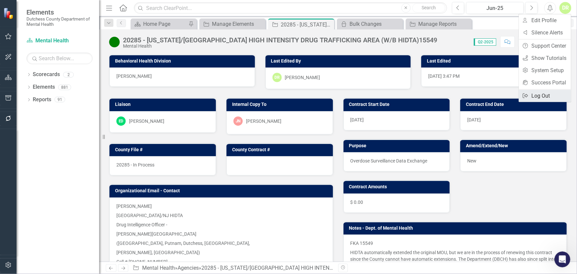
click at [531, 98] on link "Logout Log Out" at bounding box center [545, 96] width 52 height 12
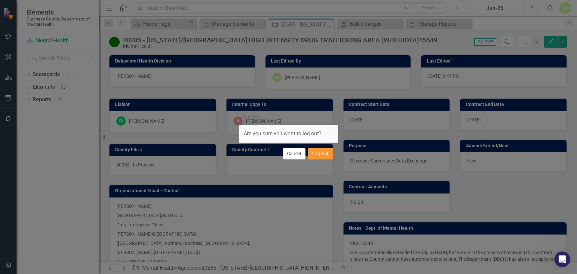
click at [331, 150] on button "Log Out" at bounding box center [320, 154] width 25 height 12
